Goal: Task Accomplishment & Management: Manage account settings

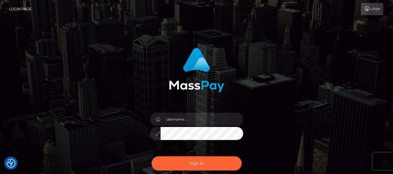
checkbox input "true"
click at [176, 115] on input "text" at bounding box center [202, 119] width 83 height 13
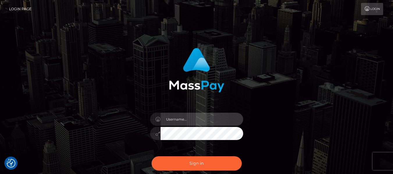
type input "lacey.throne"
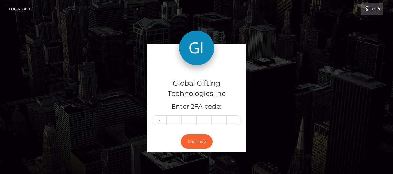
type input "2"
type input "7"
type input "0"
type input "8"
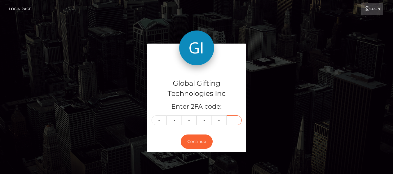
type input "9"
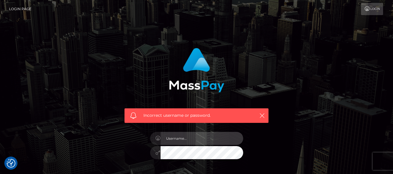
click at [176, 137] on input "text" at bounding box center [202, 138] width 83 height 13
type input "lacey.throne"
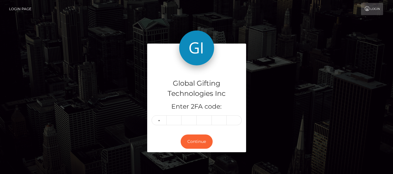
type input "2"
type input "7"
type input "0"
type input "8"
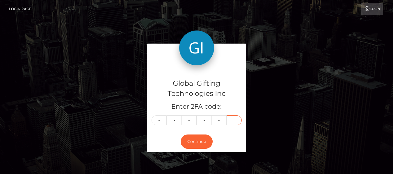
type input "6"
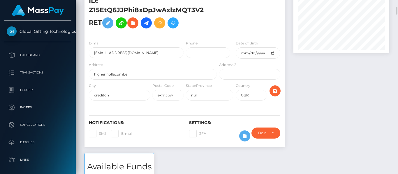
scroll to position [53, 0]
